Goal: Find specific page/section: Find specific page/section

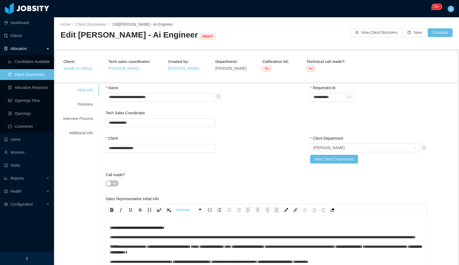
scroll to position [1, 0]
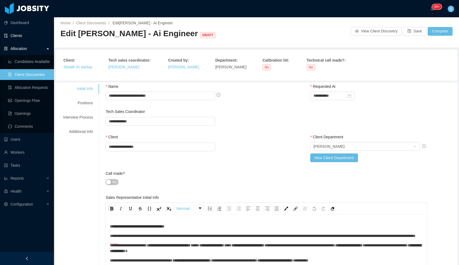
click at [23, 37] on link "Clients" at bounding box center [27, 35] width 46 height 11
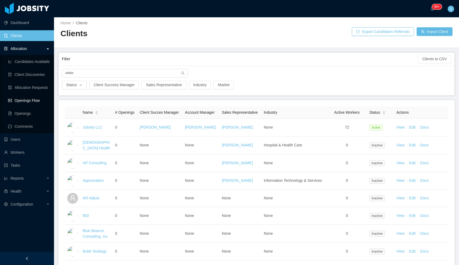
click at [24, 97] on link "Openings Flow" at bounding box center [29, 100] width 42 height 11
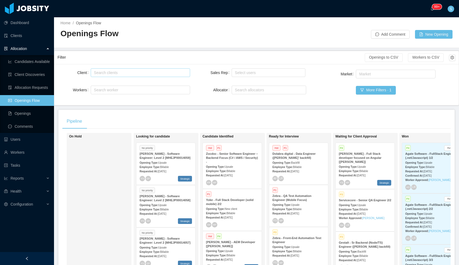
click at [135, 73] on div "Search clients" at bounding box center [139, 72] width 90 height 5
type input "********"
click at [127, 84] on li "Highland" at bounding box center [139, 83] width 99 height 9
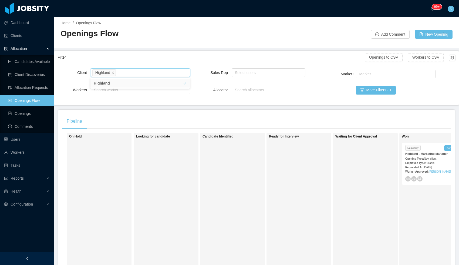
click at [435, 165] on div "Requested At: [DATE]" at bounding box center [431, 167] width 52 height 6
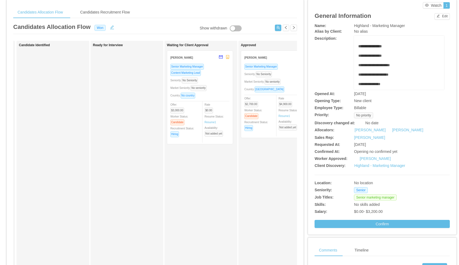
scroll to position [0, 91]
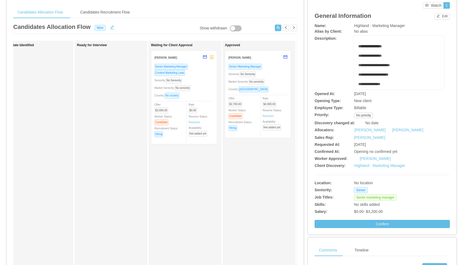
click at [281, 76] on div "Seniority: No Seniority" at bounding box center [257, 74] width 59 height 6
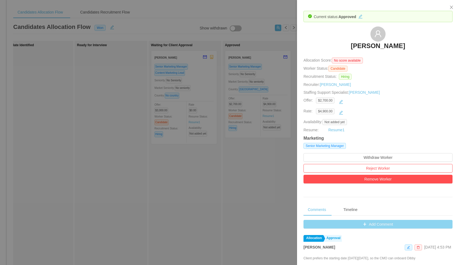
scroll to position [38, 0]
